Goal: Transaction & Acquisition: Purchase product/service

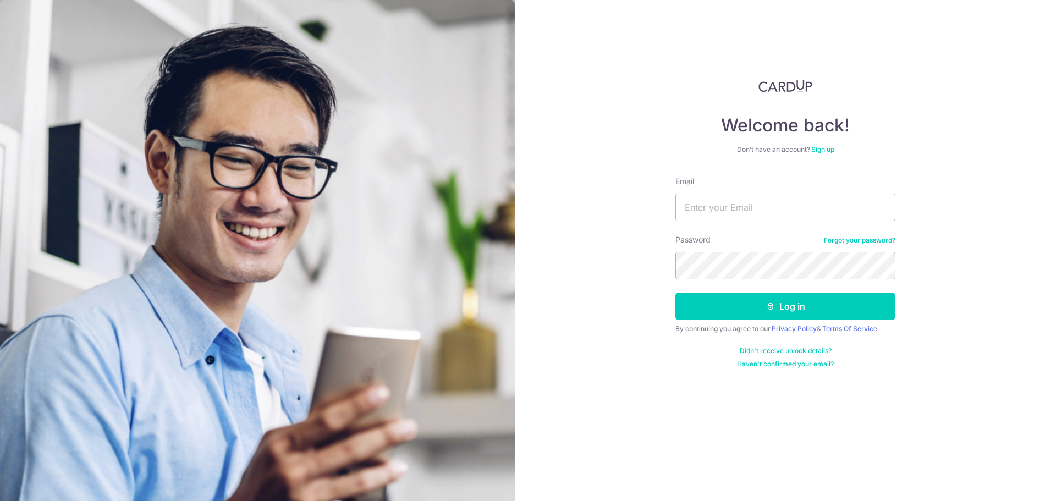
type input "jeremyafys1@gmail.com"
click at [675, 292] on button "Log in" at bounding box center [785, 305] width 220 height 27
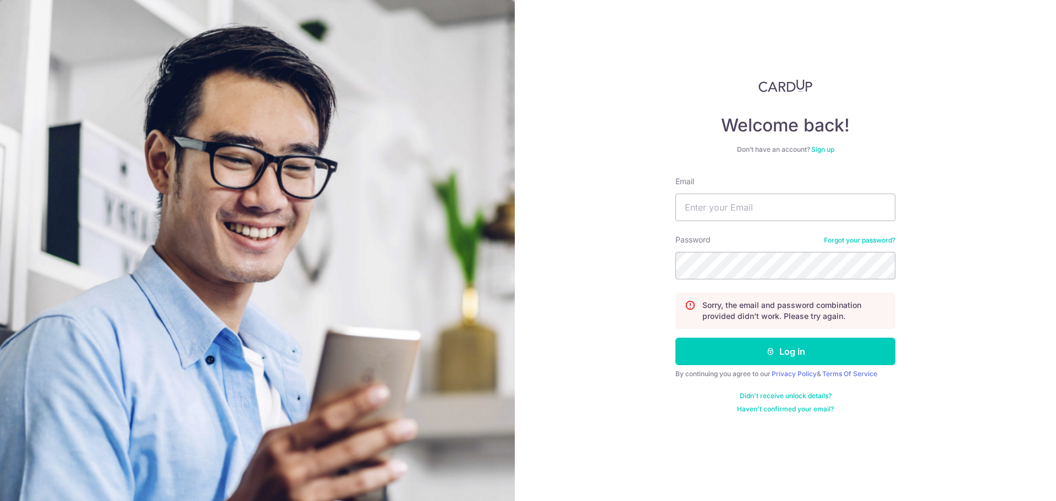
click at [723, 224] on form "Email Password Forgot your password? Sorry, the email and password combination …" at bounding box center [785, 295] width 220 height 238
click at [725, 217] on input "Email" at bounding box center [785, 207] width 220 height 27
type input "[EMAIL_ADDRESS][DOMAIN_NAME]"
click at [675, 338] on button "Log in" at bounding box center [785, 351] width 220 height 27
click at [709, 206] on input "Email" at bounding box center [785, 207] width 220 height 27
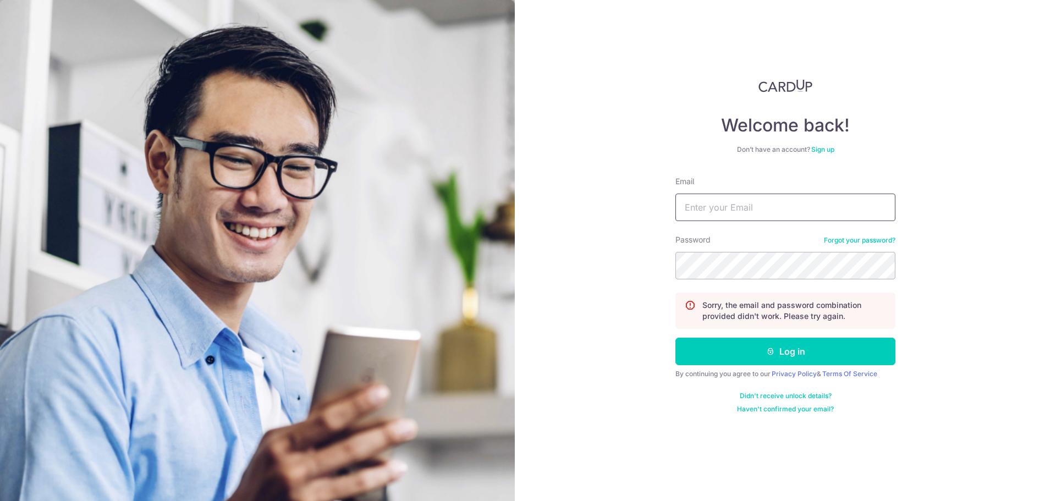
type input "[EMAIL_ADDRESS][DOMAIN_NAME]"
click at [675, 338] on button "Log in" at bounding box center [785, 351] width 220 height 27
click at [747, 210] on input "Email" at bounding box center [785, 207] width 220 height 27
type input "[EMAIL_ADDRESS][DOMAIN_NAME]"
click at [675, 338] on button "Log in" at bounding box center [785, 351] width 220 height 27
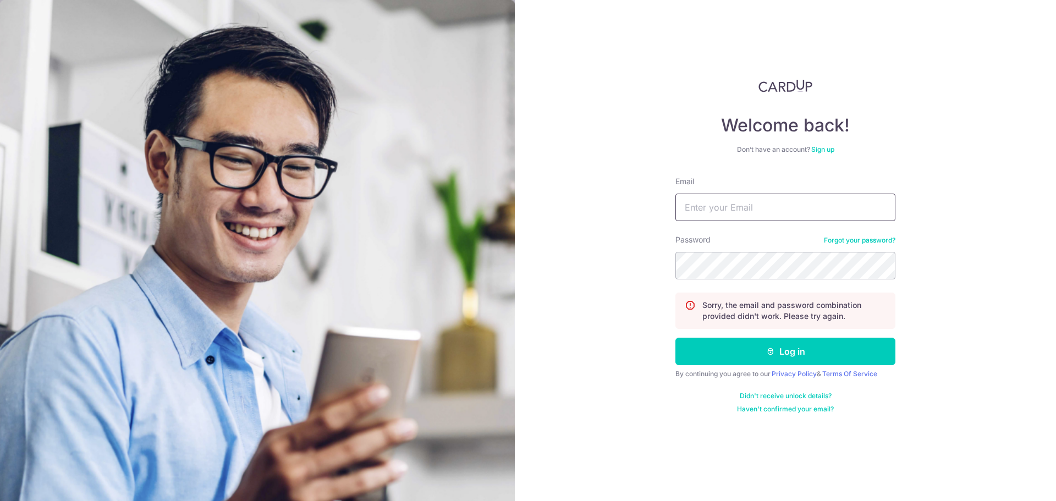
click at [728, 209] on input "Email" at bounding box center [785, 207] width 220 height 27
type input "[EMAIL_ADDRESS][DOMAIN_NAME]"
click at [675, 338] on button "Log in" at bounding box center [785, 351] width 220 height 27
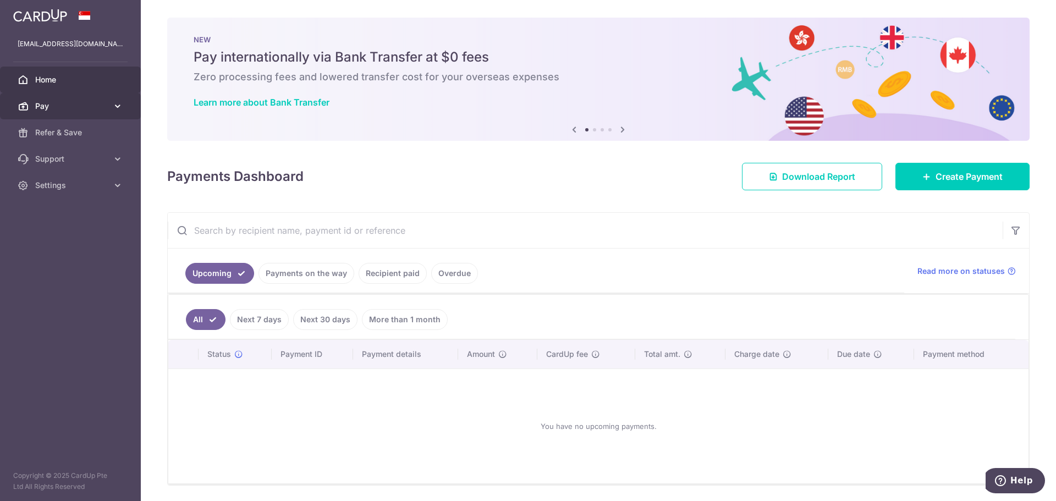
click at [65, 106] on span "Pay" at bounding box center [71, 106] width 73 height 11
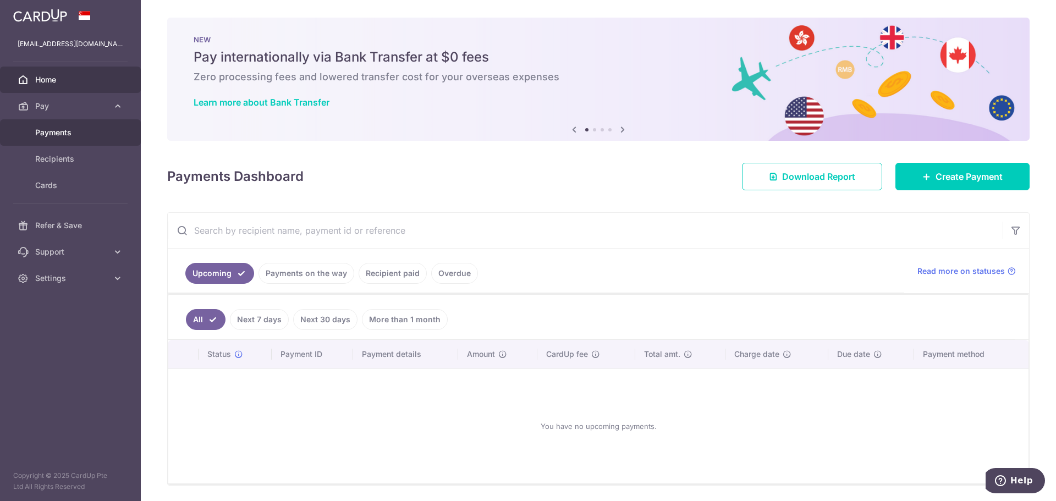
click at [78, 131] on span "Payments" at bounding box center [71, 132] width 73 height 11
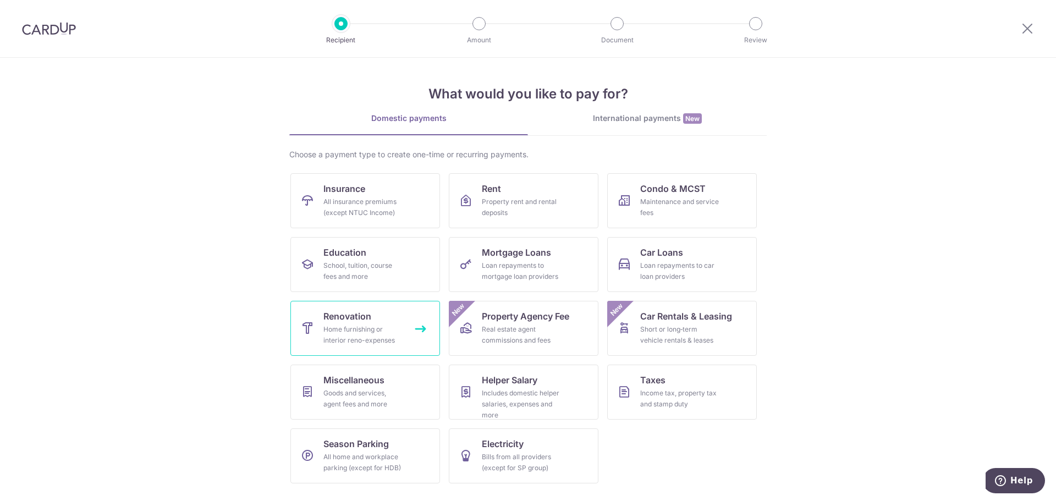
click at [339, 321] on span "Renovation" at bounding box center [347, 316] width 48 height 13
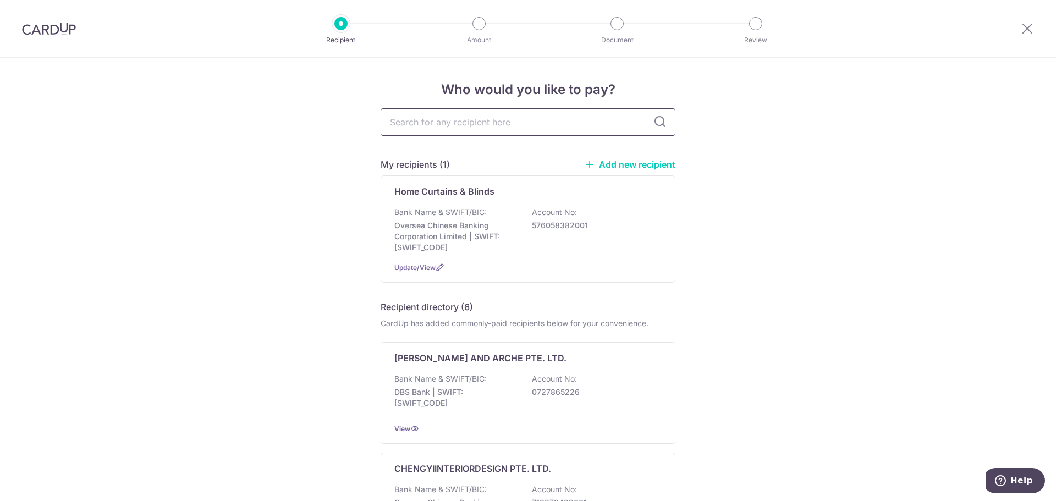
click at [485, 114] on input "text" at bounding box center [527, 121] width 295 height 27
click at [642, 167] on link "Add new recipient" at bounding box center [629, 164] width 91 height 11
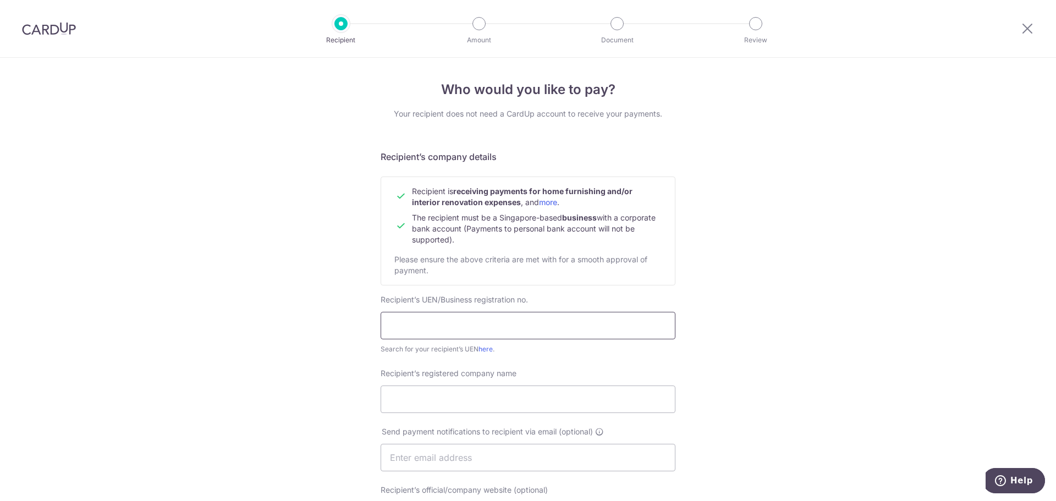
click at [472, 338] on input "text" at bounding box center [527, 325] width 295 height 27
click at [502, 327] on input "text" at bounding box center [527, 325] width 295 height 27
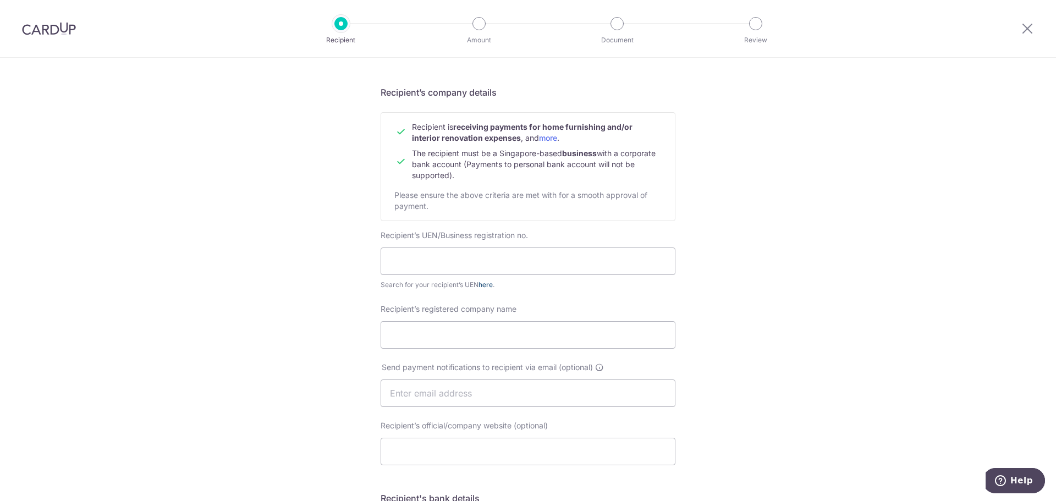
click at [485, 285] on link "here" at bounding box center [485, 284] width 14 height 8
click at [403, 260] on input "text" at bounding box center [527, 260] width 295 height 27
type input "Heng Lai Carpentry & Design Pte Ltd"
drag, startPoint x: 549, startPoint y: 260, endPoint x: 370, endPoint y: 253, distance: 179.4
click at [370, 253] on div "Who would you like to pay? Your recipient does not need a CardUp account to rec…" at bounding box center [528, 406] width 1056 height 827
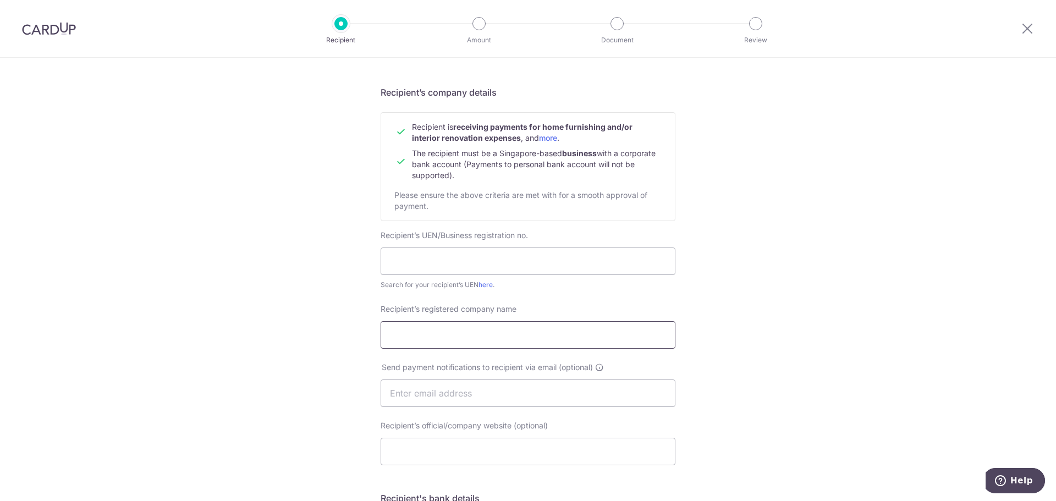
click at [444, 337] on input "Recipient’s registered company name" at bounding box center [527, 334] width 295 height 27
paste input "Heng Lai Carpentry & Design Pte Ltd"
type input "Heng Lai Carpentry & Design Pte Ltd"
click at [454, 262] on input "text" at bounding box center [527, 260] width 295 height 27
type input "202439378E"
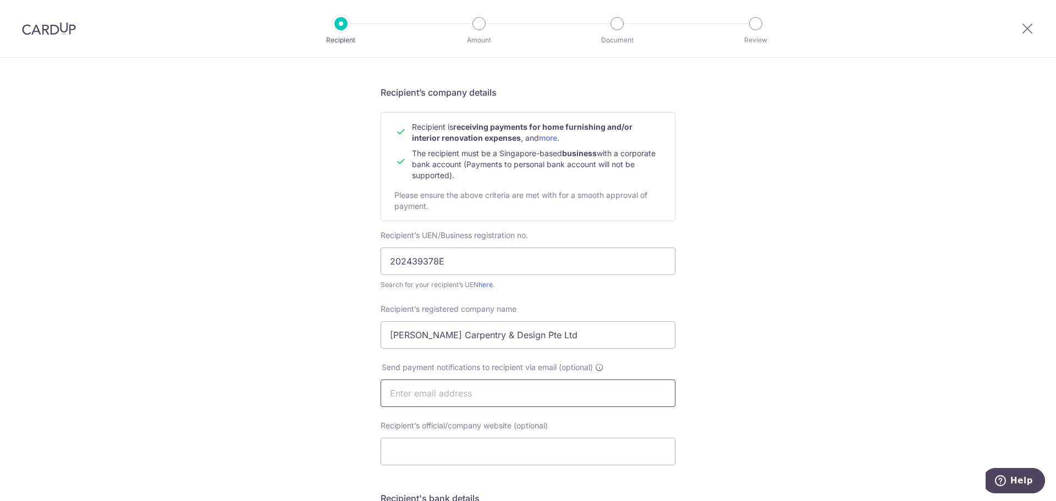
click at [435, 394] on input "text" at bounding box center [527, 392] width 295 height 27
type input "[EMAIL_ADDRESS][DOMAIN_NAME]"
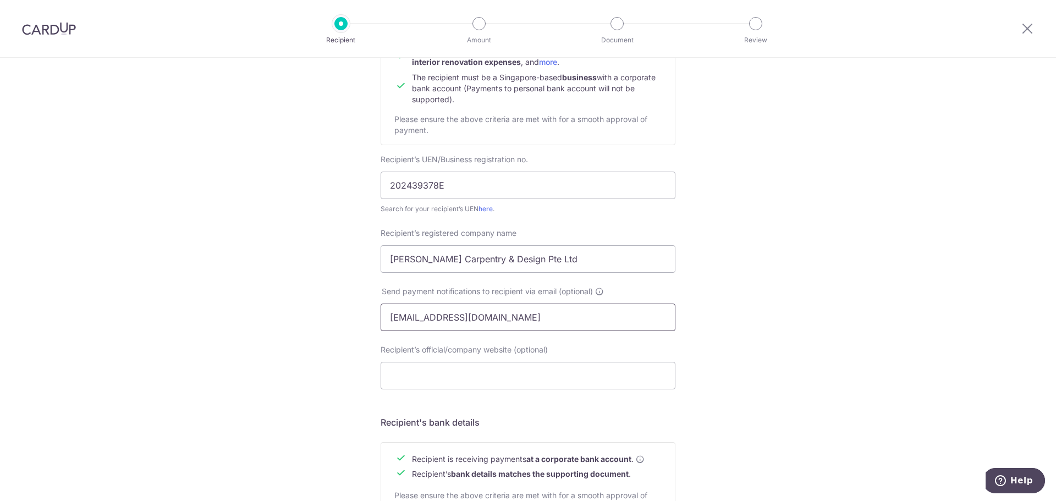
scroll to position [142, 0]
click at [440, 377] on input "Recipient’s official/company website (optional)" at bounding box center [527, 373] width 295 height 27
paste input "https://www.henglai.sg/"
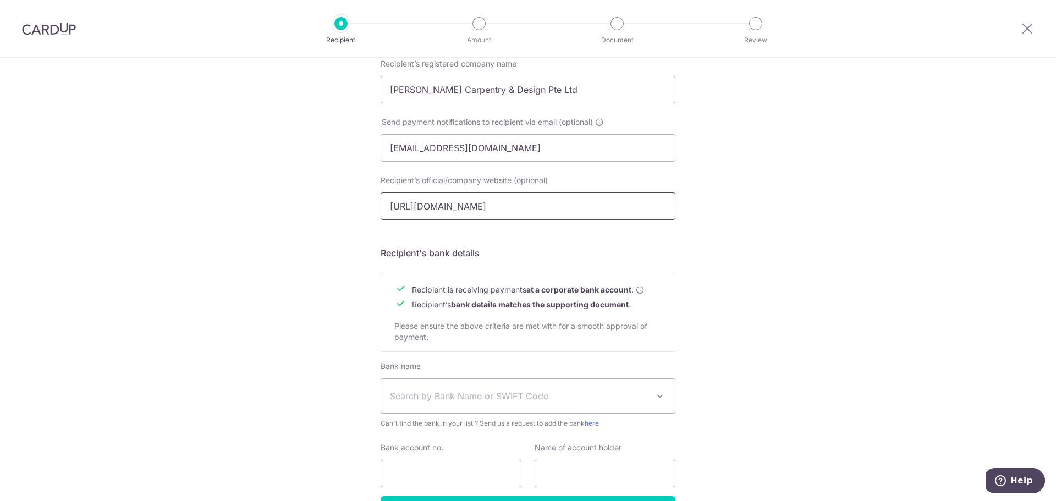
scroll to position [311, 0]
type input "https://www.henglai.sg/"
click at [457, 391] on span "Search by Bank Name or SWIFT Code" at bounding box center [519, 394] width 258 height 13
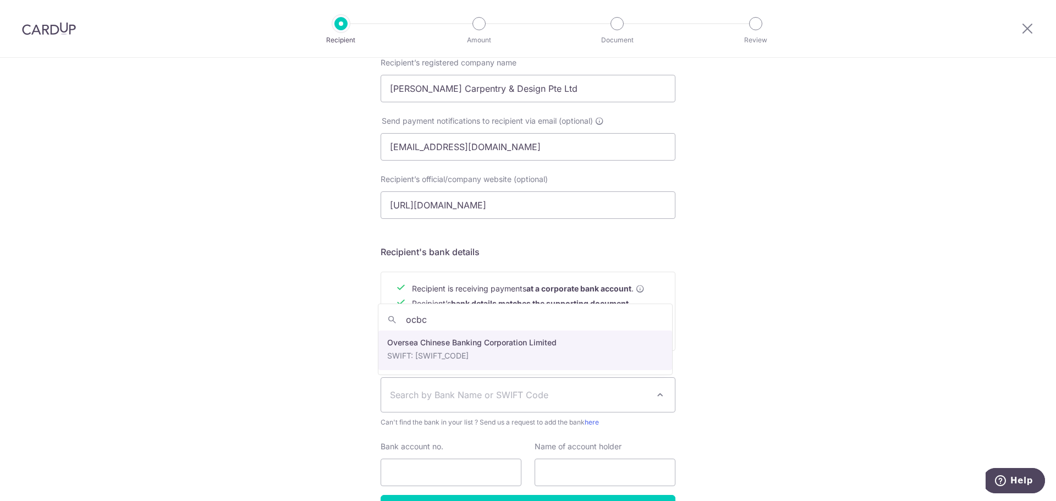
type input "ocbc"
select select "12"
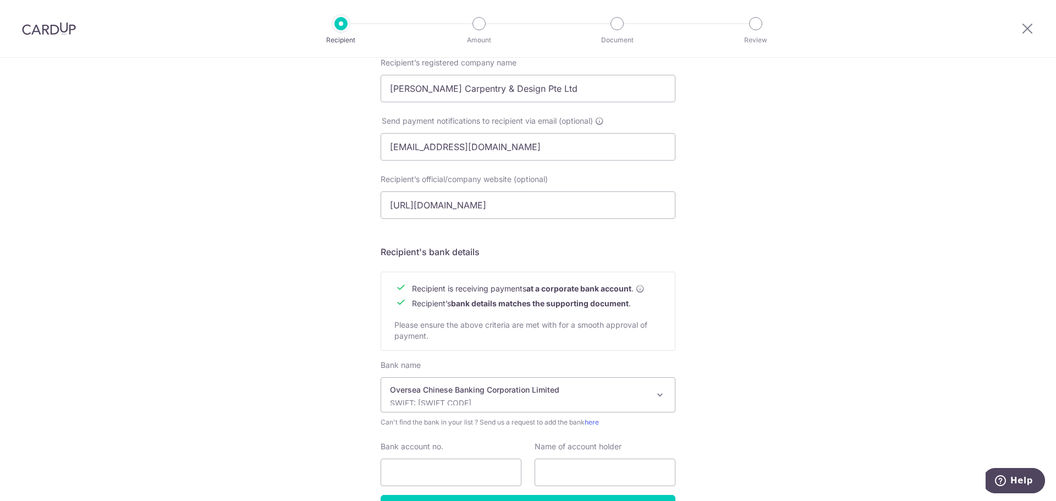
scroll to position [366, 0]
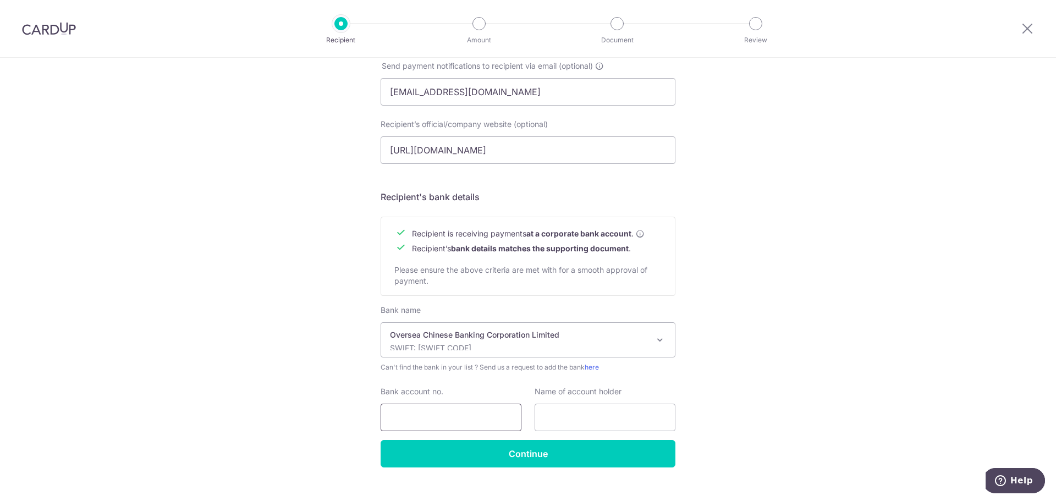
click at [452, 417] on input "Bank account no." at bounding box center [450, 417] width 141 height 27
type input "604166736001"
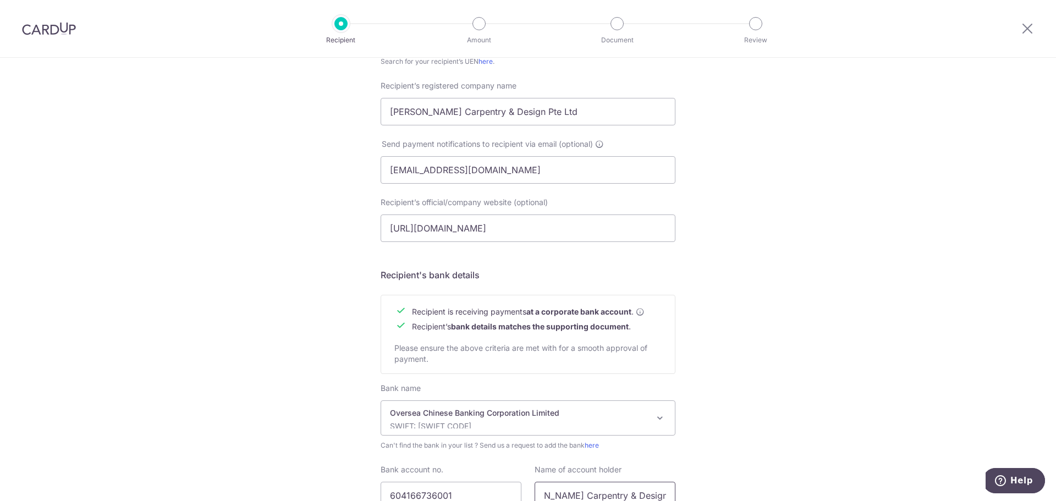
scroll to position [267, 0]
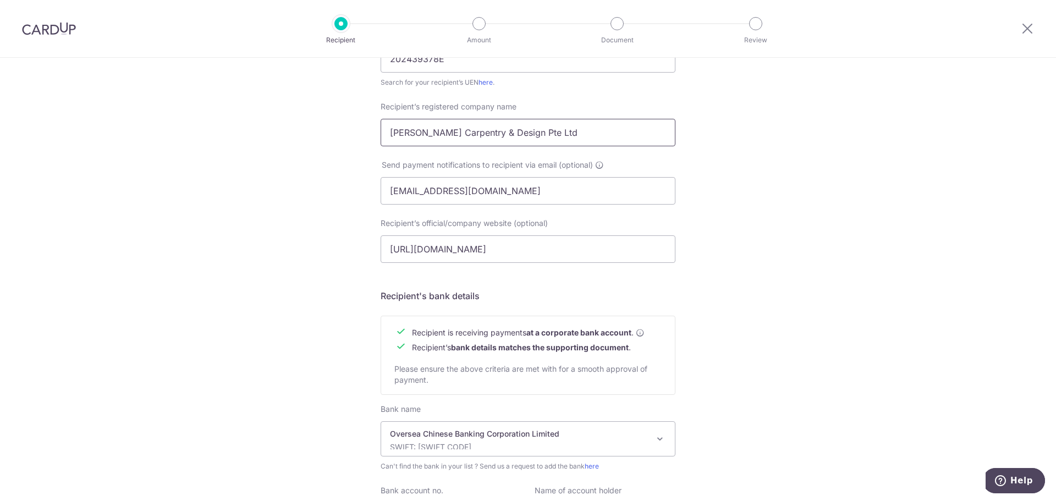
type input "Heng Lai Carpentry & Design Pte. Ltd."
drag, startPoint x: 544, startPoint y: 120, endPoint x: 547, endPoint y: 126, distance: 6.4
click at [545, 120] on input "Heng Lai Carpentry & Design Pte Ltd" at bounding box center [527, 132] width 295 height 27
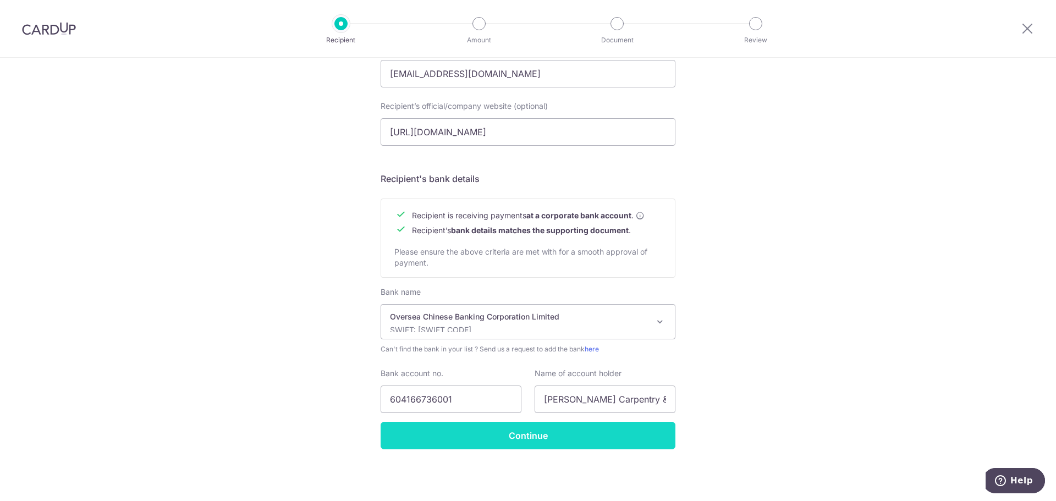
type input "Heng Lai Carpentry & Design Pte. Ltd."
click at [522, 430] on input "Continue" at bounding box center [527, 435] width 295 height 27
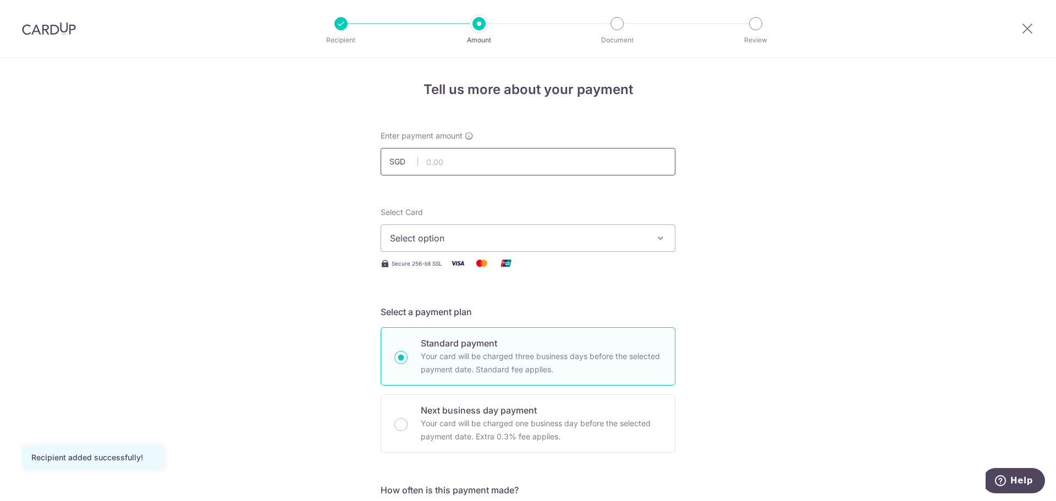
click at [506, 158] on input "text" at bounding box center [527, 161] width 295 height 27
type input "1,529.40"
click at [477, 235] on span "Select option" at bounding box center [518, 237] width 256 height 13
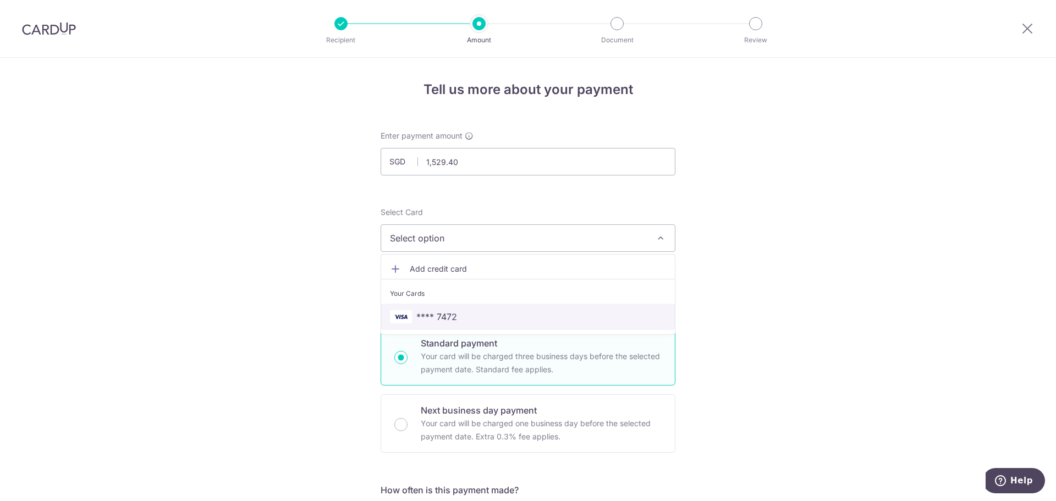
click at [466, 308] on link "**** 7472" at bounding box center [528, 316] width 294 height 26
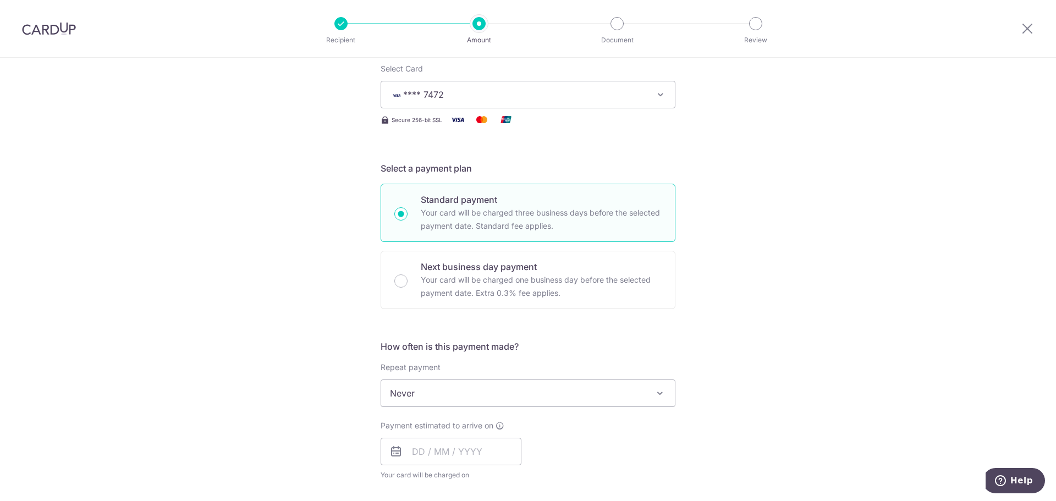
scroll to position [197, 0]
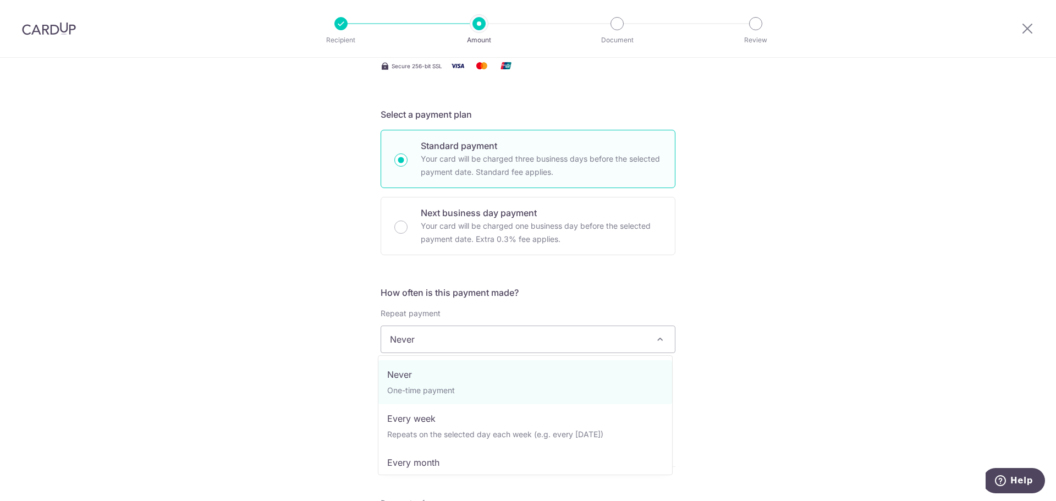
click at [484, 338] on span "Never" at bounding box center [528, 339] width 294 height 26
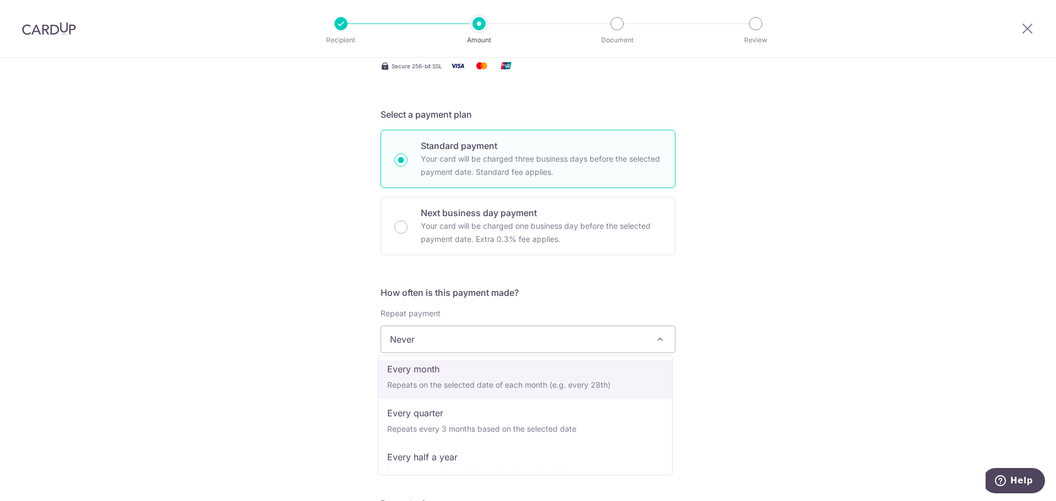
scroll to position [95, 0]
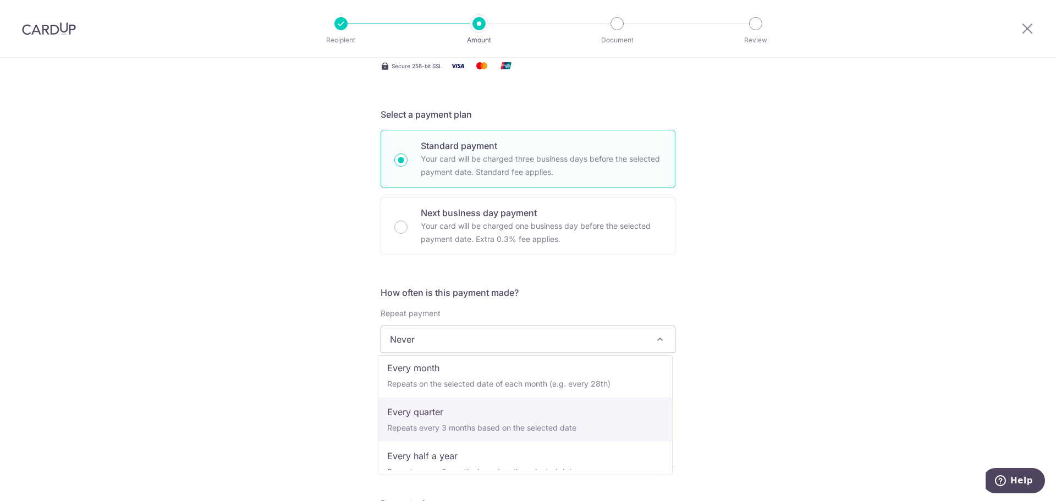
click at [795, 395] on div "Tell us more about your payment Enter payment amount SGD 1,529.40 1529.40 Recip…" at bounding box center [528, 394] width 1056 height 1068
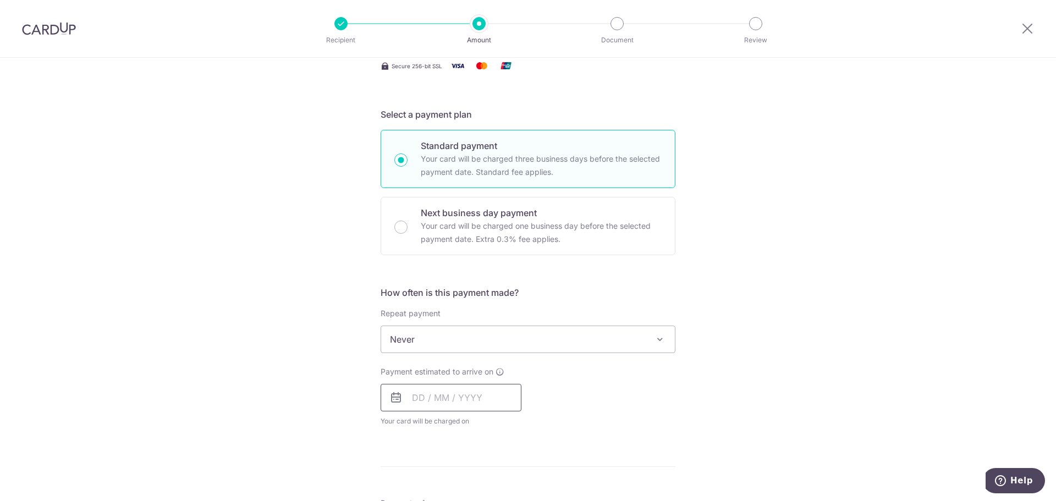
click at [488, 406] on input "text" at bounding box center [450, 397] width 141 height 27
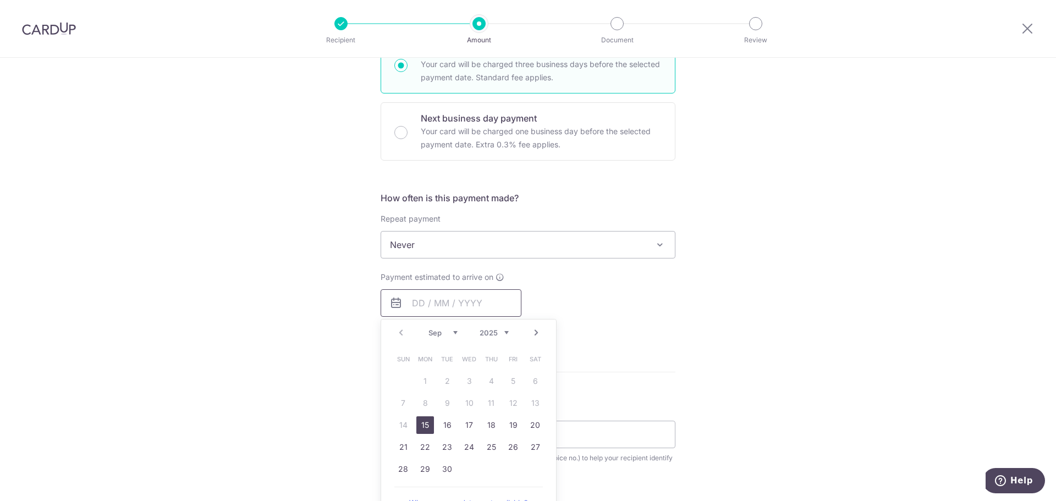
scroll to position [294, 0]
click at [427, 420] on link "15" at bounding box center [425, 424] width 18 height 18
type input "15/09/2025"
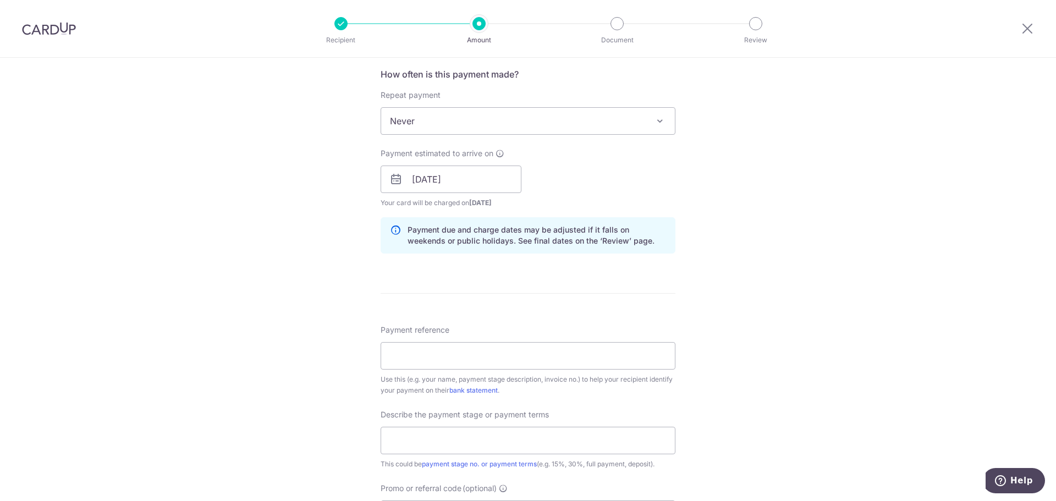
scroll to position [416, 0]
click at [498, 352] on input "Payment reference" at bounding box center [527, 354] width 295 height 27
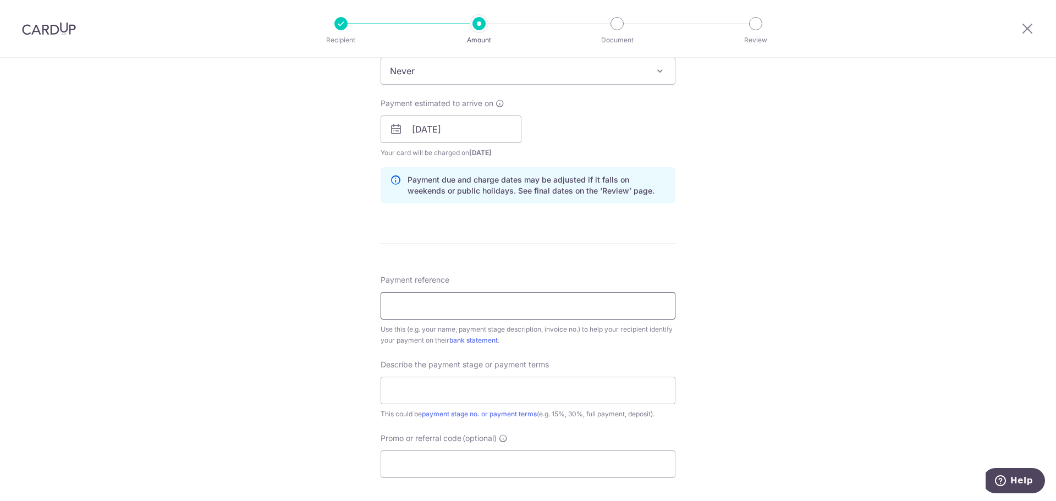
scroll to position [466, 0]
type input "TENET EC 81 #12-22"
click at [476, 391] on input "text" at bounding box center [527, 389] width 295 height 27
click at [482, 390] on input "First milestone - 10% deposit" at bounding box center [527, 389] width 295 height 27
type input "First milestone - 10% deposit"
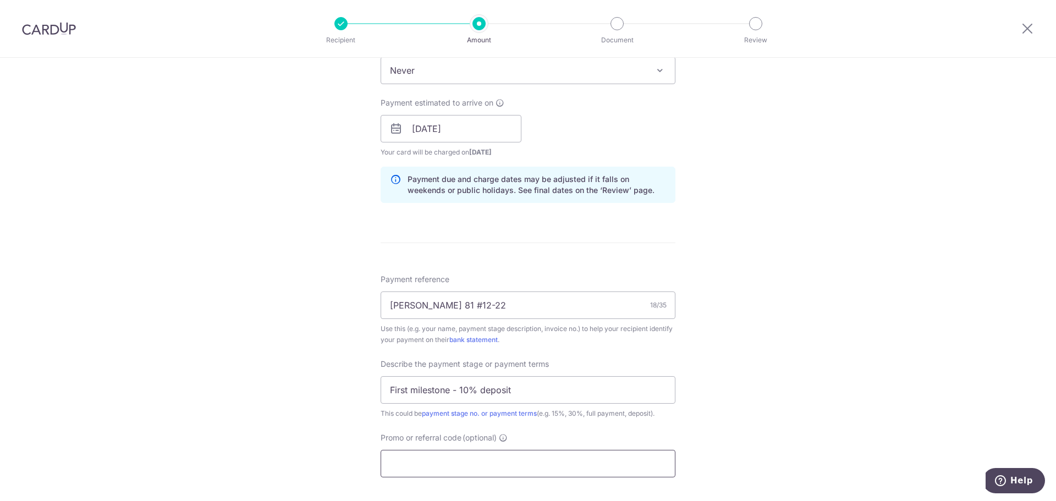
click at [465, 456] on input "Promo or referral code (optional)" at bounding box center [527, 463] width 295 height 27
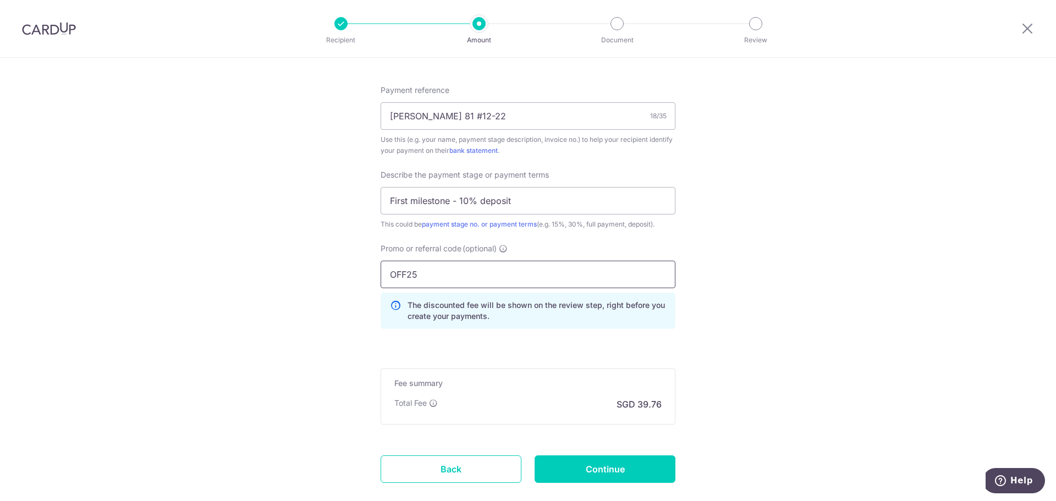
scroll to position [675, 0]
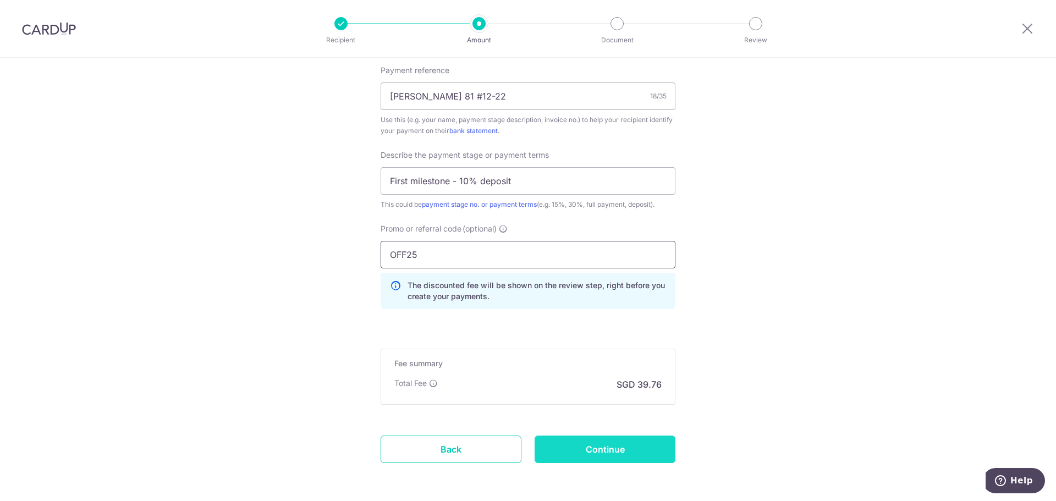
type input "OFF25"
click at [572, 448] on input "Continue" at bounding box center [604, 448] width 141 height 27
type input "Create Schedule"
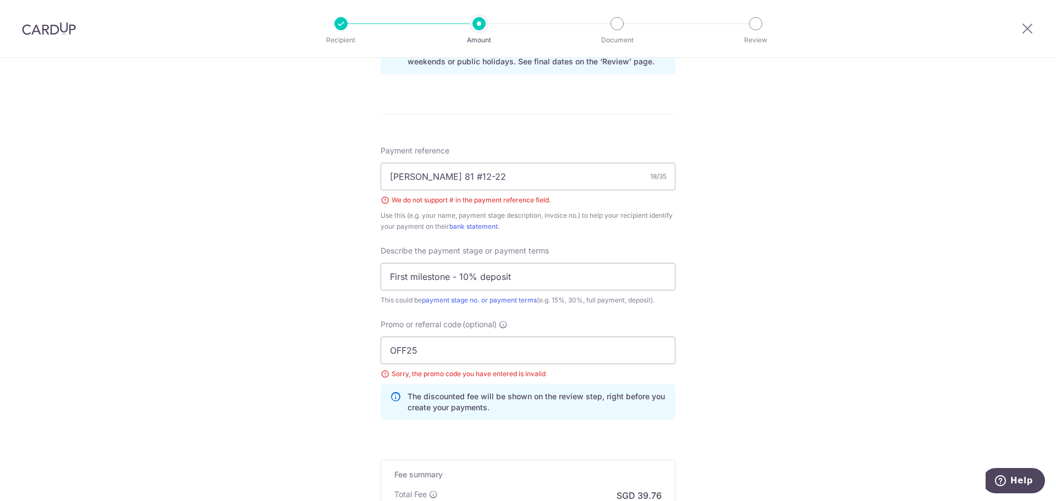
scroll to position [594, 0]
click at [450, 178] on input "[PERSON_NAME] 81 #12-22" at bounding box center [527, 177] width 295 height 27
type input "TENET EC 81 12-22"
drag, startPoint x: 434, startPoint y: 347, endPoint x: 301, endPoint y: 341, distance: 132.6
click at [301, 341] on div "Tell us more about your payment Enter payment amount SGD 1,529.40 1529.40 Selec…" at bounding box center [528, 61] width 1056 height 1194
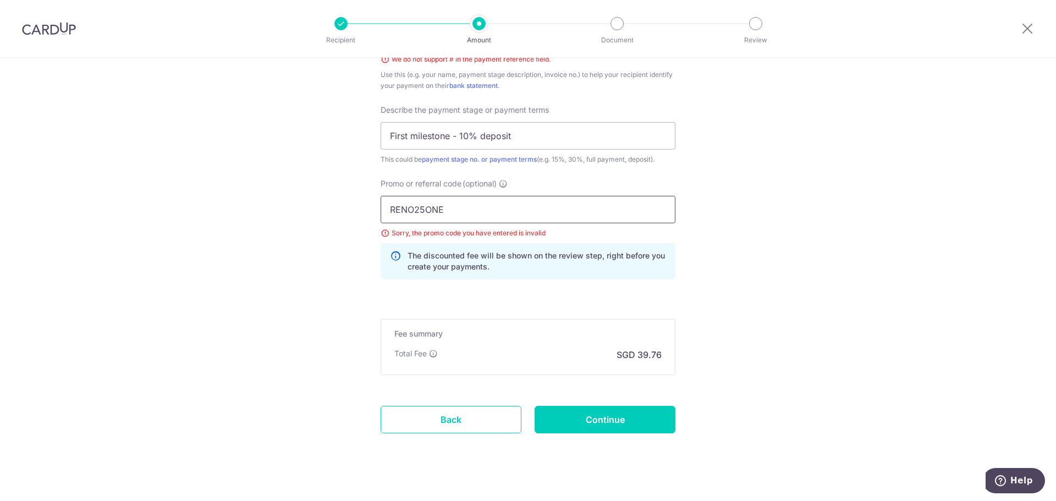
scroll to position [750, 0]
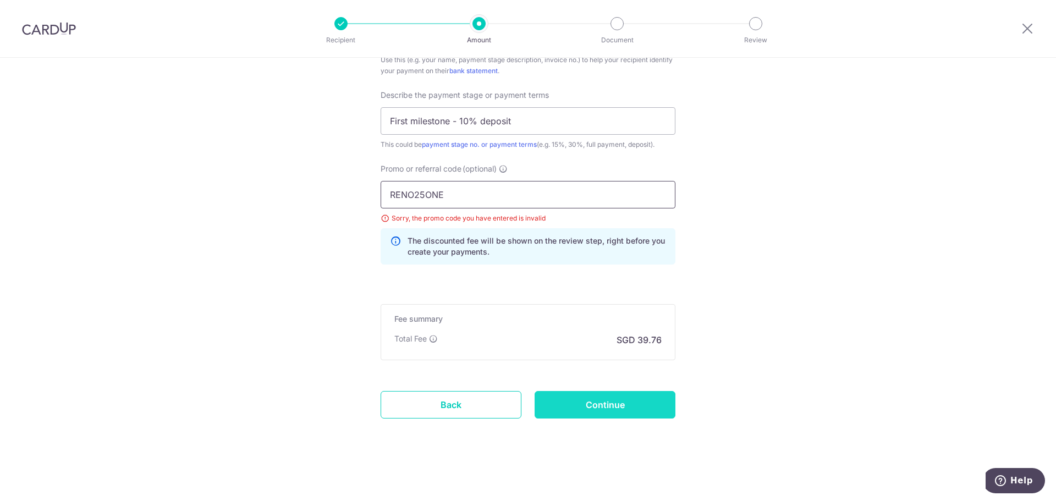
type input "RENO25ONE"
click at [566, 404] on input "Continue" at bounding box center [604, 404] width 141 height 27
type input "Create Schedule"
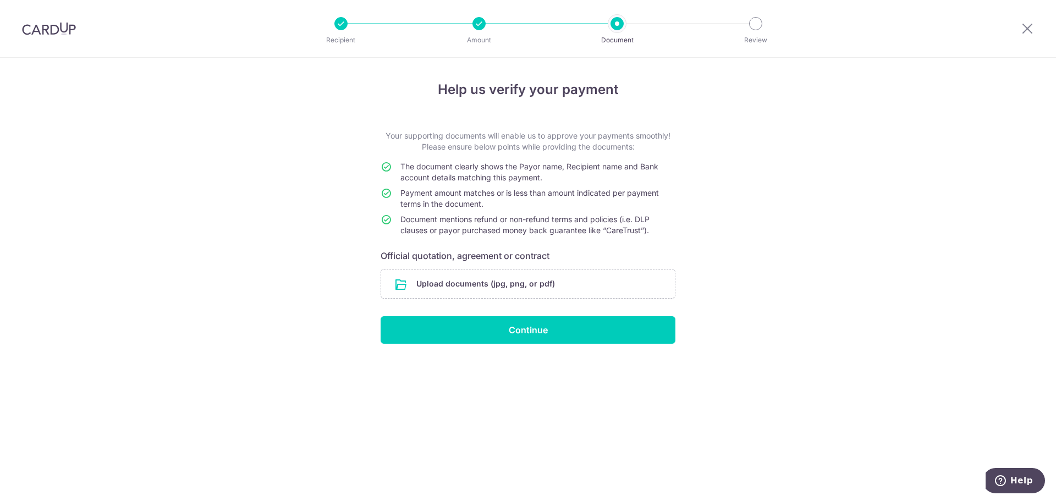
click at [385, 404] on div "Help us verify your payment Your supporting documents will enable us to approve…" at bounding box center [528, 279] width 1056 height 443
click at [549, 286] on input "file" at bounding box center [528, 283] width 294 height 29
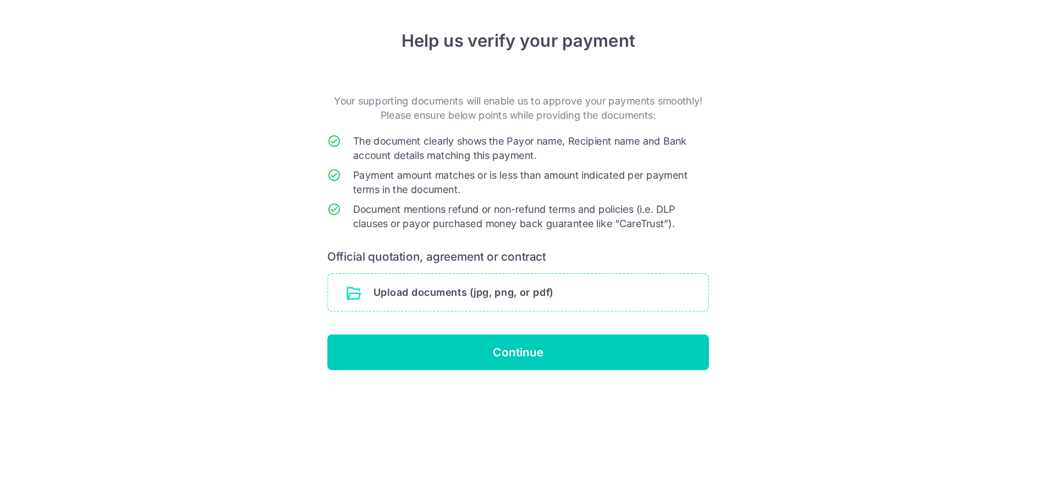
click at [487, 296] on input "file" at bounding box center [528, 283] width 294 height 29
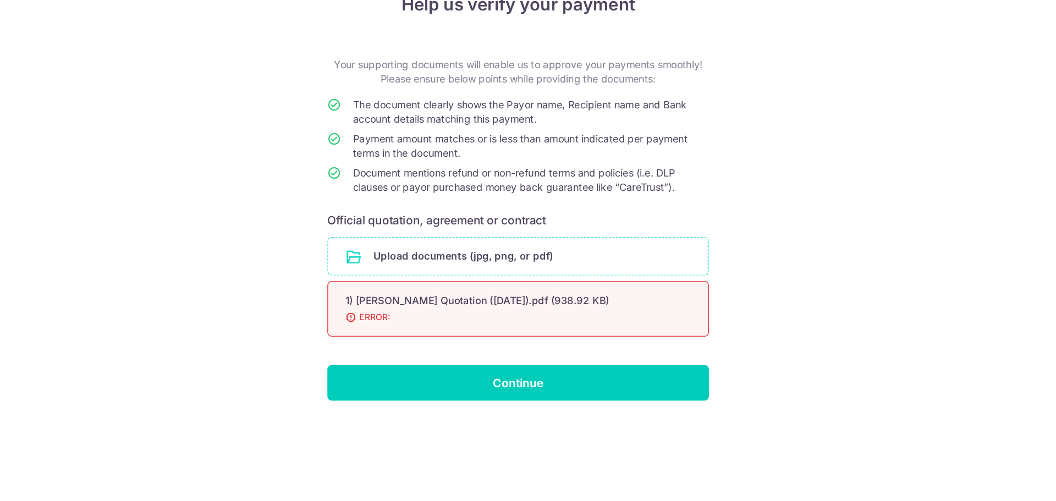
click at [423, 329] on span "ERROR:" at bounding box center [514, 330] width 241 height 11
click at [396, 332] on span "ERROR:" at bounding box center [514, 330] width 241 height 11
click at [422, 331] on span "ERROR:" at bounding box center [514, 330] width 241 height 11
click at [443, 330] on span "ERROR:" at bounding box center [514, 330] width 241 height 11
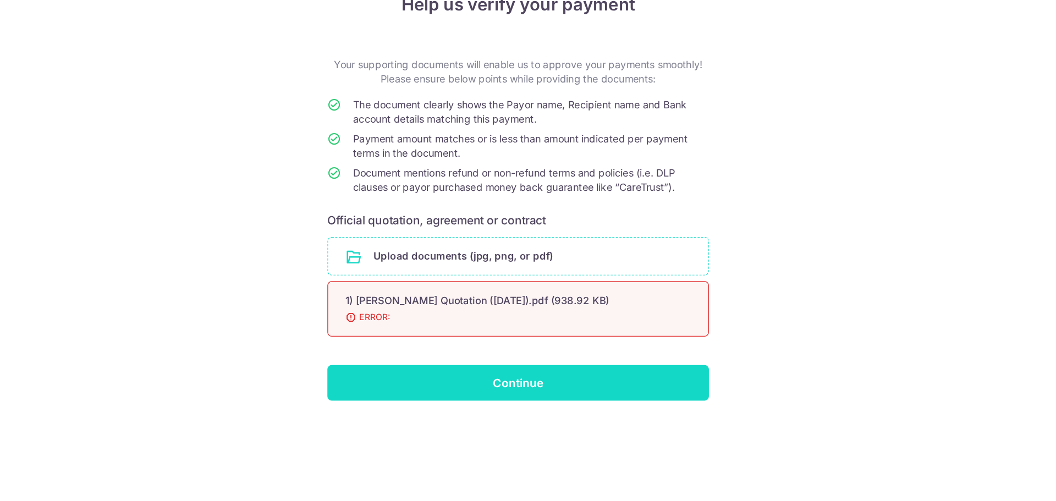
click at [496, 377] on input "Continue" at bounding box center [527, 381] width 295 height 27
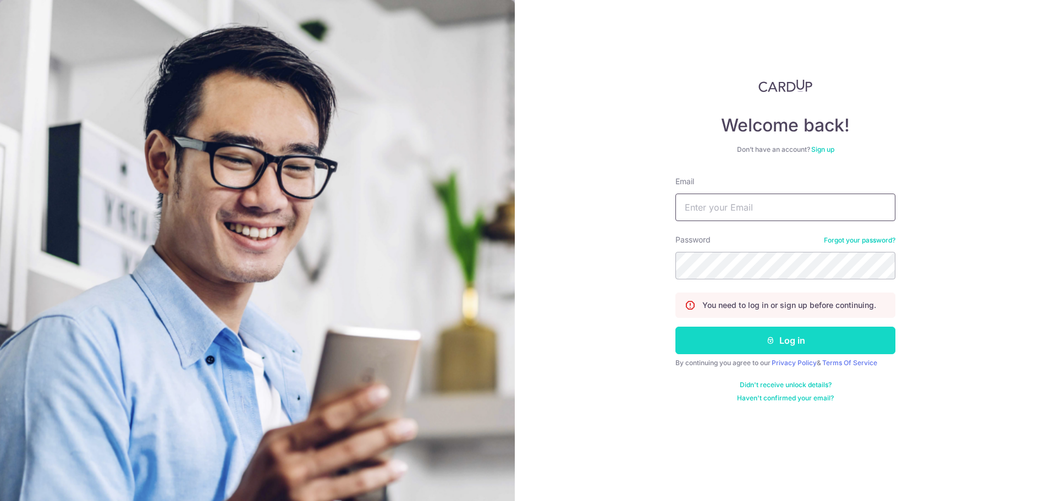
type input "[EMAIL_ADDRESS][DOMAIN_NAME]"
click at [772, 340] on icon "submit" at bounding box center [770, 340] width 9 height 9
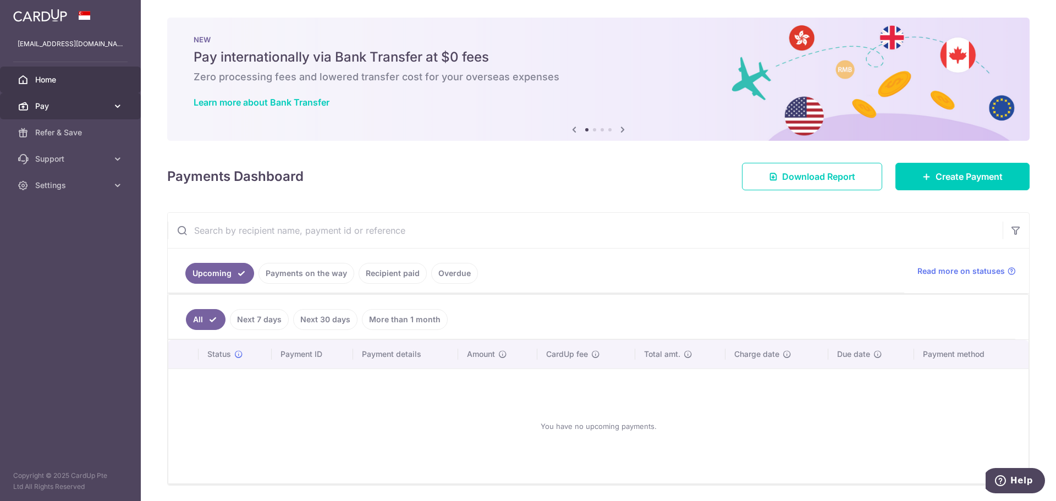
click at [46, 102] on span "Pay" at bounding box center [71, 106] width 73 height 11
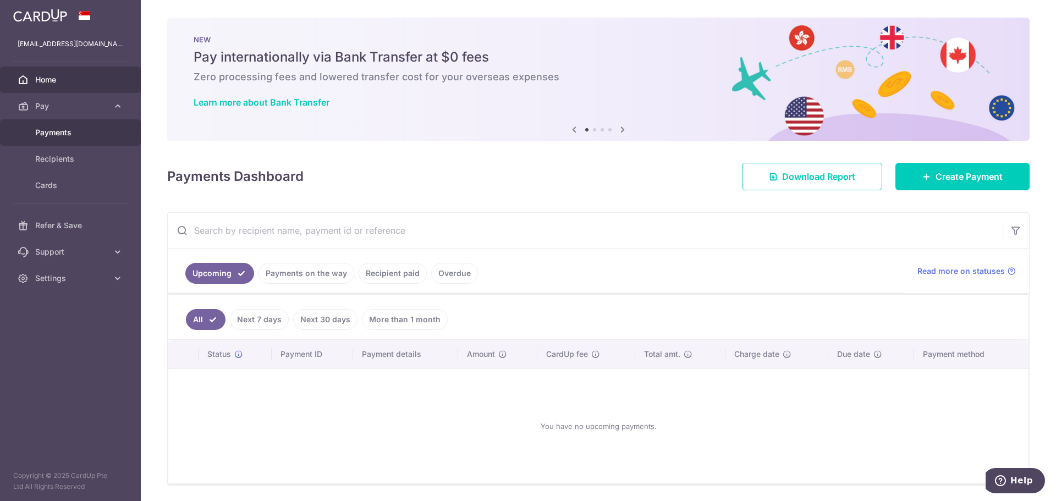
click at [65, 134] on span "Payments" at bounding box center [71, 132] width 73 height 11
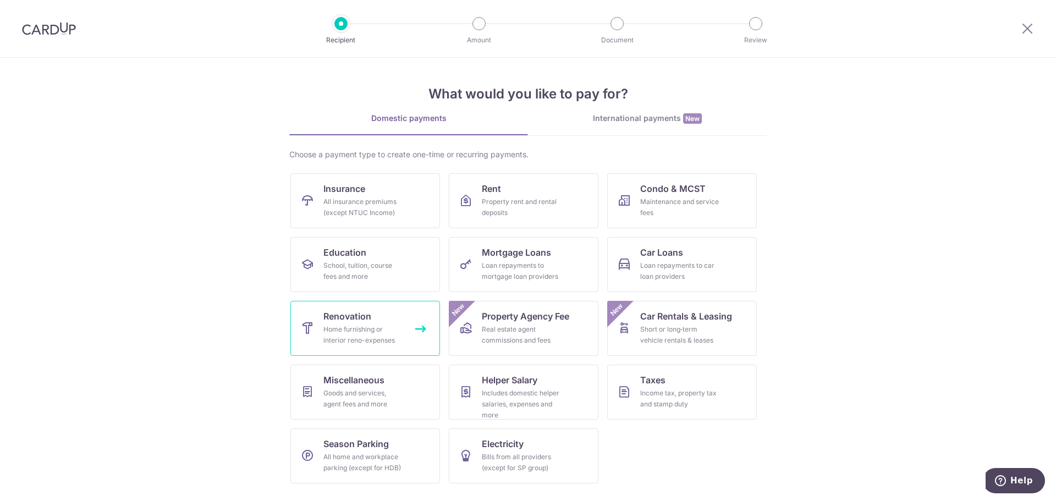
click at [332, 318] on span "Renovation" at bounding box center [347, 316] width 48 height 13
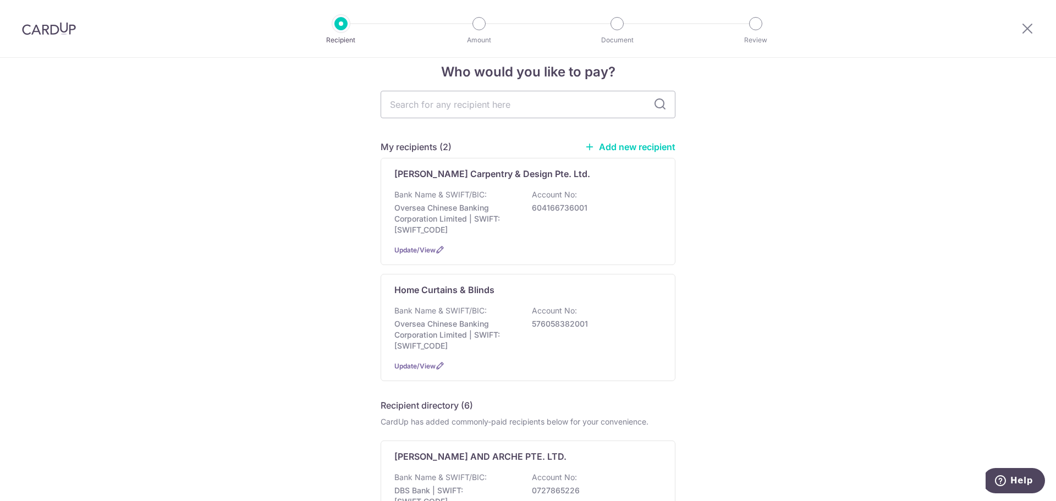
scroll to position [17, 0]
click at [490, 189] on div "Heng Lai Carpentry & Design Pte. Ltd. Bank Name & SWIFT/BIC: Oversea Chinese Ba…" at bounding box center [527, 211] width 295 height 107
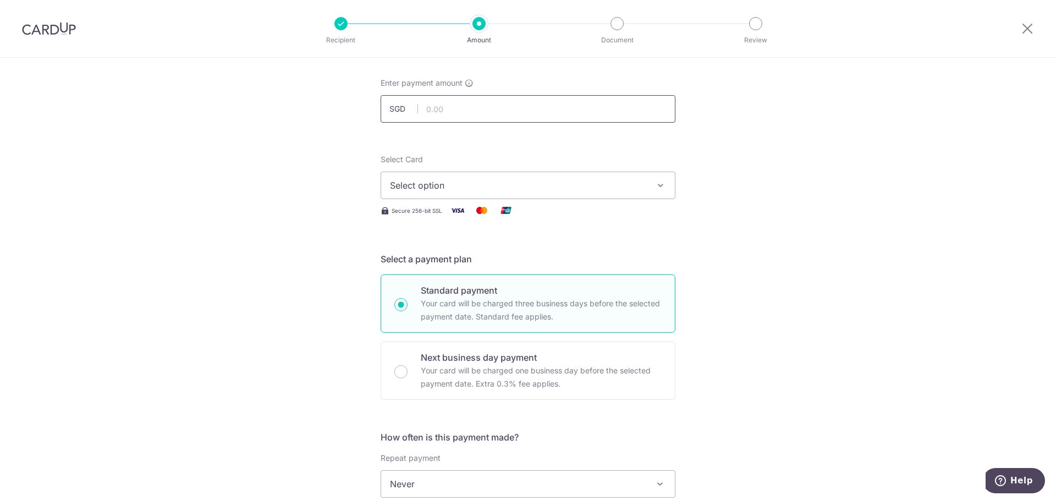
click at [459, 104] on input "text" at bounding box center [527, 108] width 295 height 27
type input "1,529.40"
click at [439, 189] on span "Select option" at bounding box center [518, 185] width 256 height 13
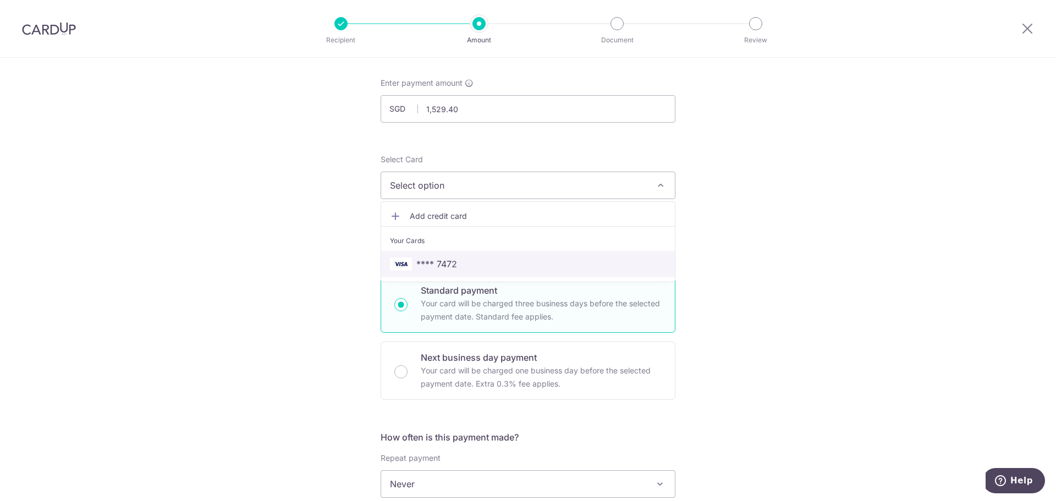
click at [431, 259] on span "**** 7472" at bounding box center [436, 263] width 41 height 13
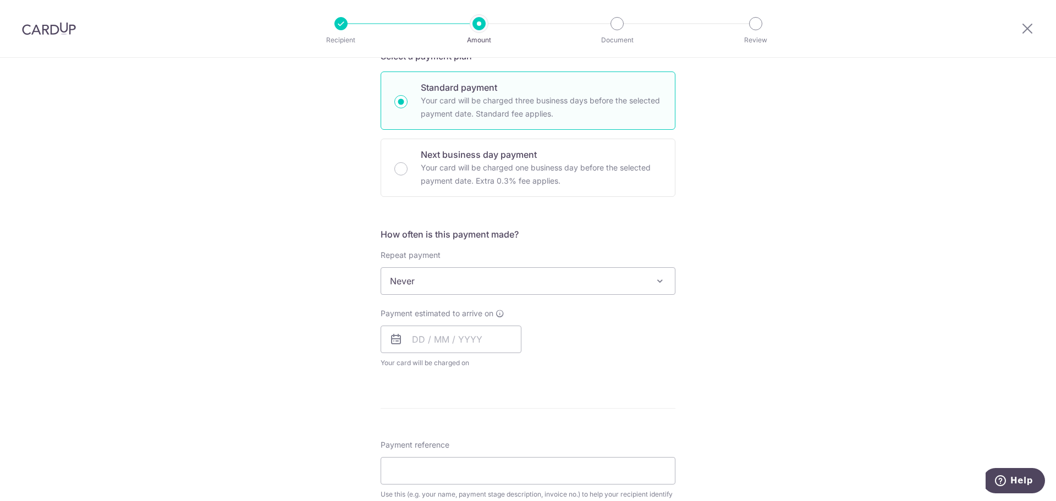
scroll to position [258, 0]
click at [437, 334] on input "text" at bounding box center [450, 336] width 141 height 27
click at [420, 456] on link "15" at bounding box center [425, 459] width 18 height 18
type input "[DATE]"
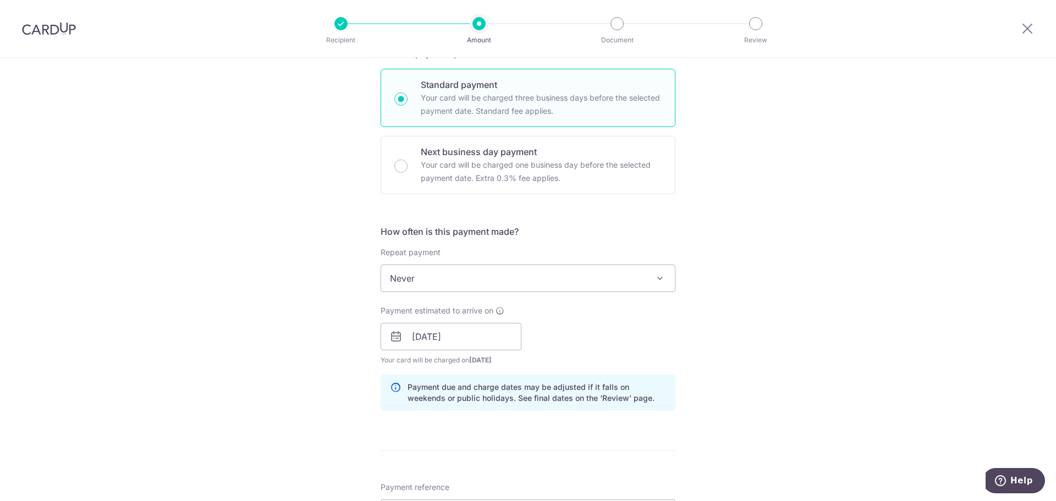
scroll to position [350, 0]
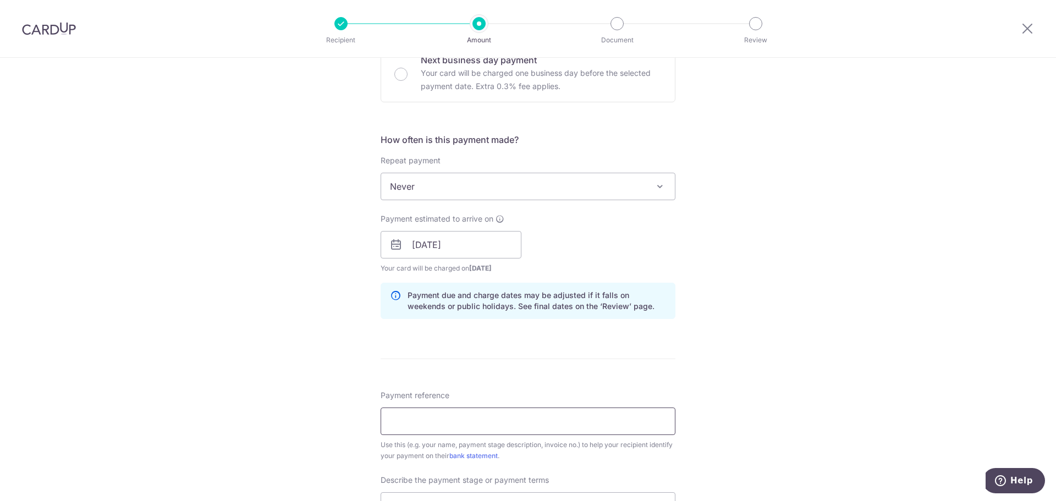
click at [477, 418] on input "Payment reference" at bounding box center [527, 420] width 295 height 27
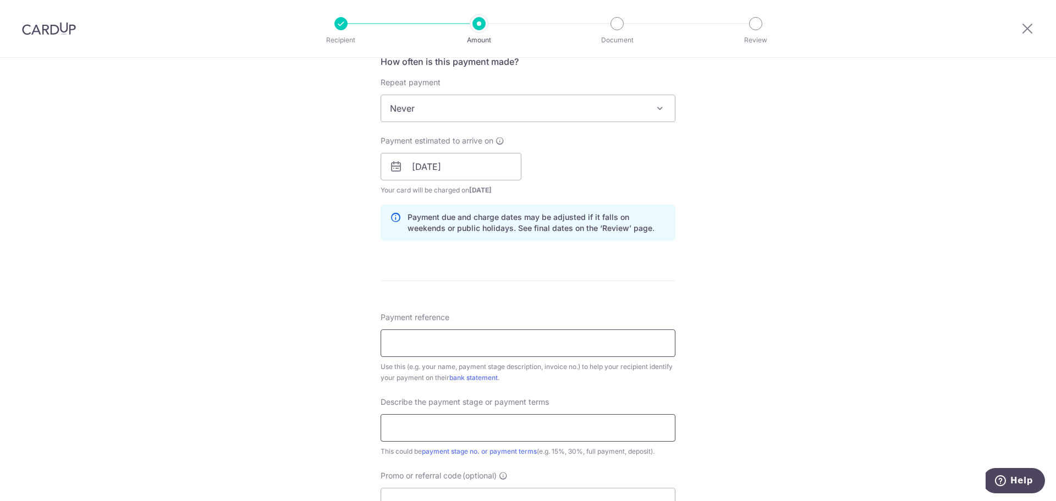
type input "[PERSON_NAME] 81 12-22"
click at [443, 418] on input "text" at bounding box center [527, 427] width 295 height 27
type input "First milestone - 10% deposit"
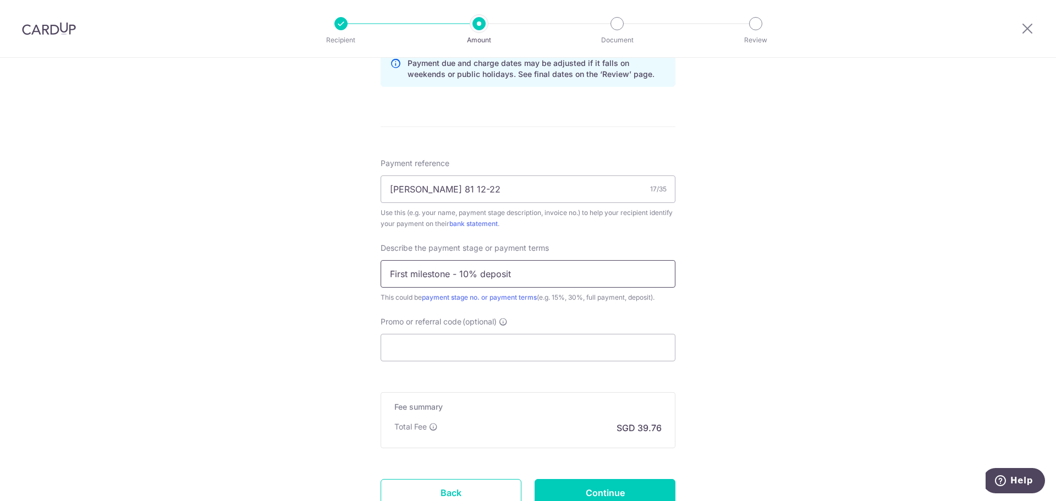
scroll to position [583, 0]
click at [439, 344] on input "Promo or referral code (optional)" at bounding box center [527, 346] width 295 height 27
click at [435, 347] on input "Promo or referral code (optional)" at bounding box center [527, 346] width 295 height 27
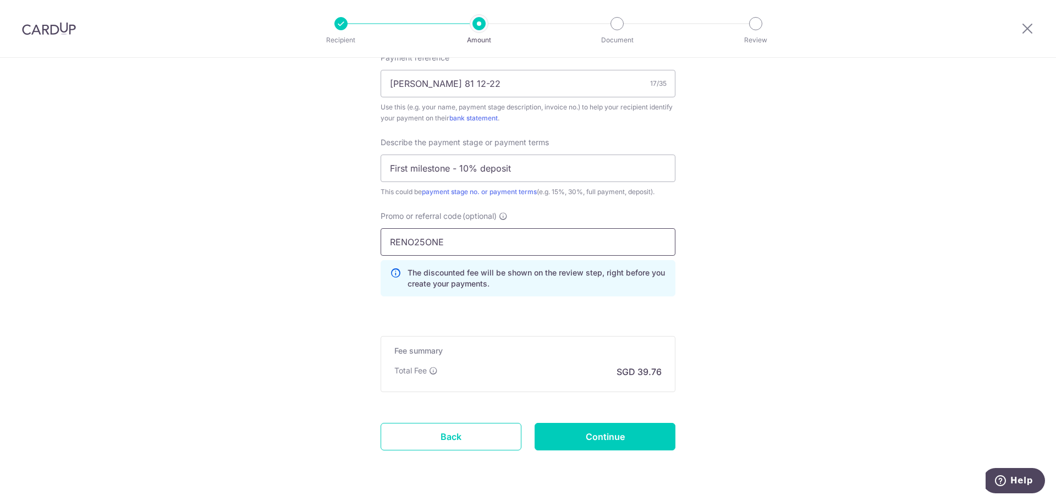
scroll to position [689, 0]
type input "RENO25ONE"
click at [553, 430] on input "Continue" at bounding box center [604, 434] width 141 height 27
type input "Create Schedule"
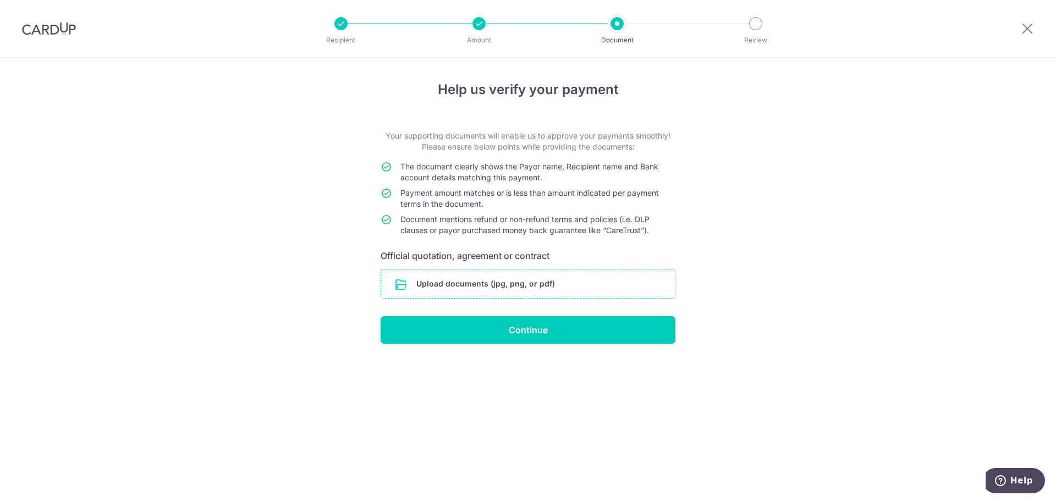
click at [473, 282] on input "file" at bounding box center [528, 283] width 294 height 29
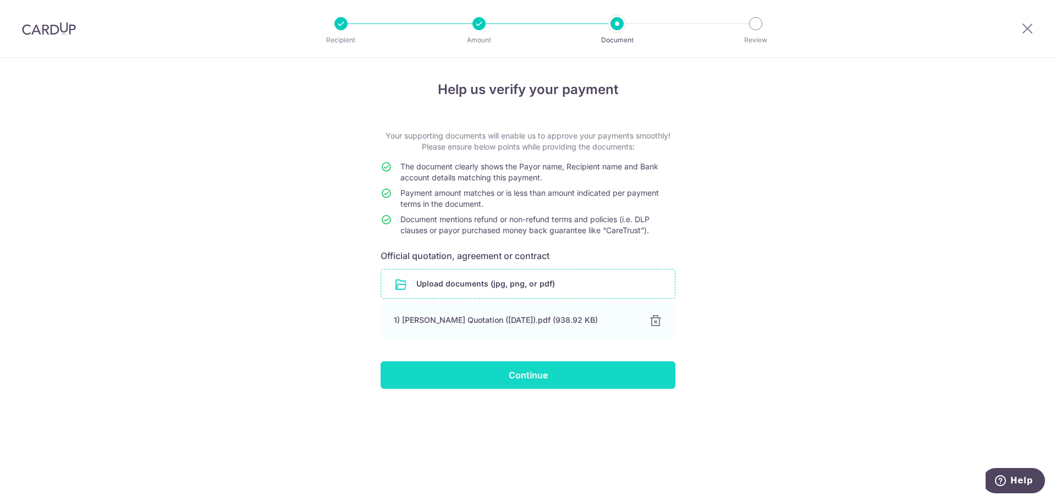
click at [526, 368] on input "Continue" at bounding box center [527, 374] width 295 height 27
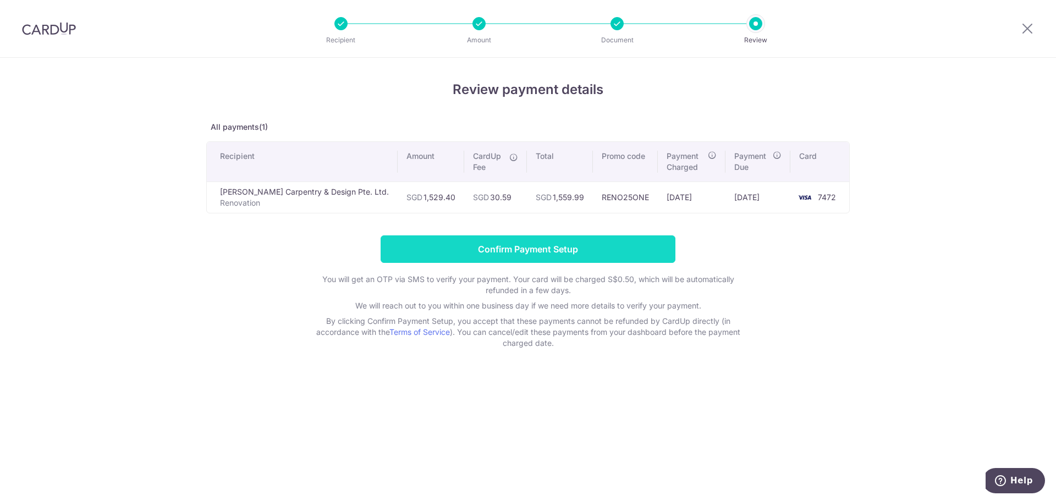
click at [510, 251] on input "Confirm Payment Setup" at bounding box center [527, 248] width 295 height 27
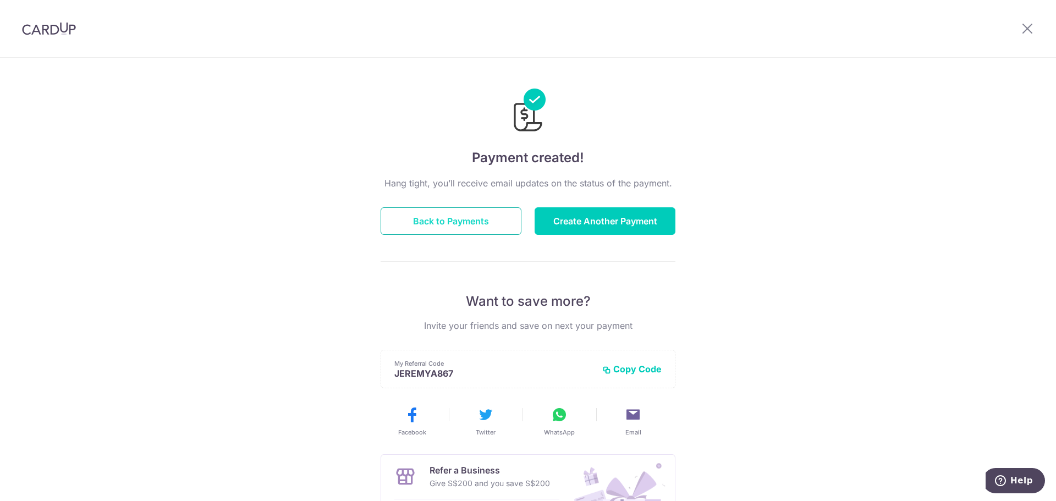
click at [474, 223] on button "Back to Payments" at bounding box center [450, 220] width 141 height 27
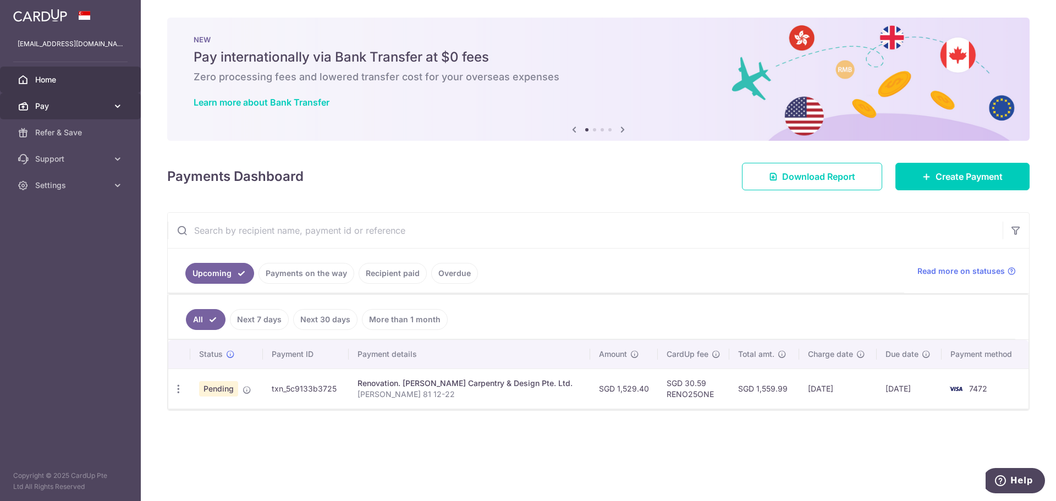
click at [57, 117] on link "Pay" at bounding box center [70, 106] width 141 height 26
